Goal: Task Accomplishment & Management: Manage account settings

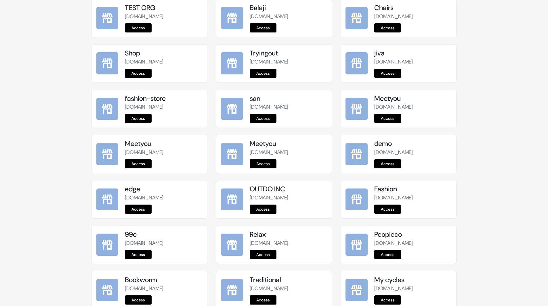
scroll to position [61, 0]
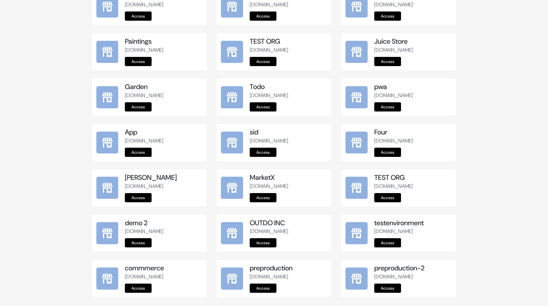
scroll to position [637, 0]
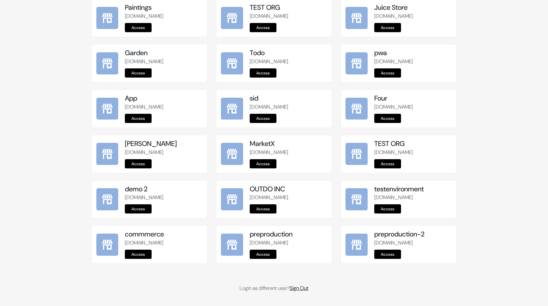
click at [300, 290] on link "Sign Out" at bounding box center [299, 288] width 19 height 7
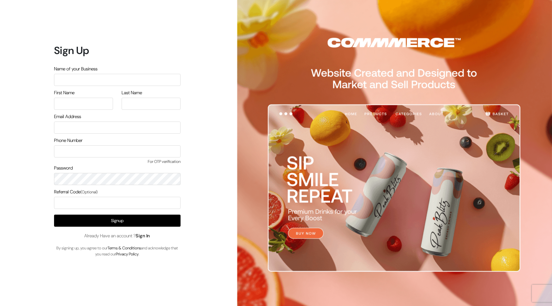
click at [148, 235] on link "Sign In" at bounding box center [143, 236] width 14 height 6
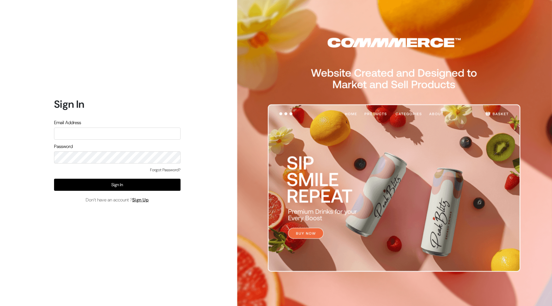
click at [131, 134] on input "text" at bounding box center [117, 134] width 127 height 12
type input "mayank@commmerce.com"
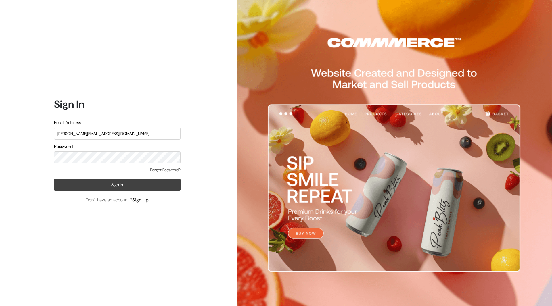
click at [135, 186] on button "Sign In" at bounding box center [117, 185] width 127 height 12
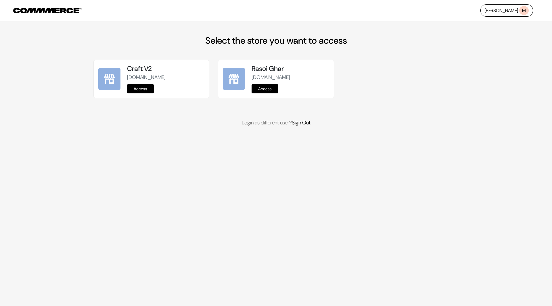
click at [145, 88] on link "Access" at bounding box center [140, 88] width 27 height 9
click at [143, 88] on link "Access" at bounding box center [140, 88] width 27 height 9
